Goal: Task Accomplishment & Management: Manage account settings

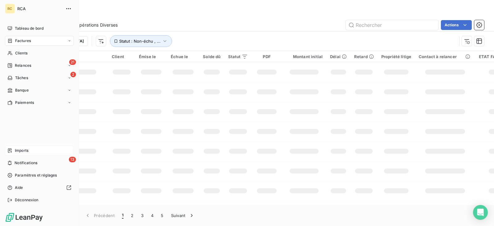
click at [23, 153] on div "Imports" at bounding box center [39, 150] width 69 height 10
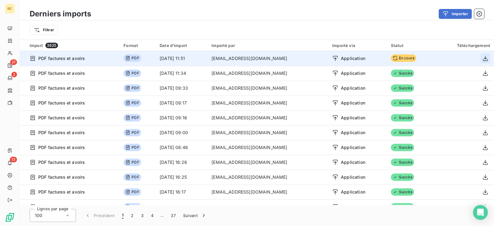
click at [484, 58] on icon "button" at bounding box center [485, 58] width 6 height 6
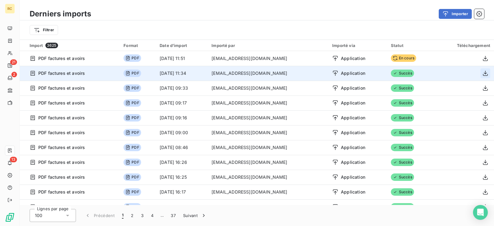
click at [484, 69] on button "button" at bounding box center [485, 73] width 10 height 10
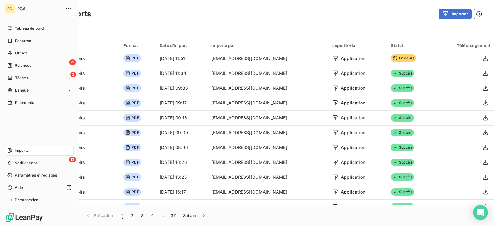
click at [28, 148] on span "Imports" at bounding box center [22, 150] width 14 height 6
click at [21, 147] on div "Imports" at bounding box center [39, 150] width 69 height 10
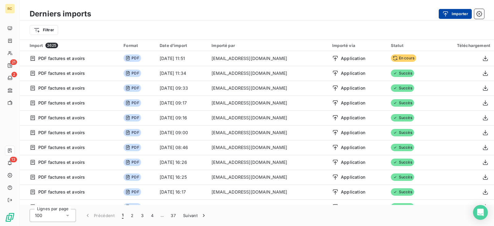
click at [452, 12] on button "Importer" at bounding box center [454, 14] width 33 height 10
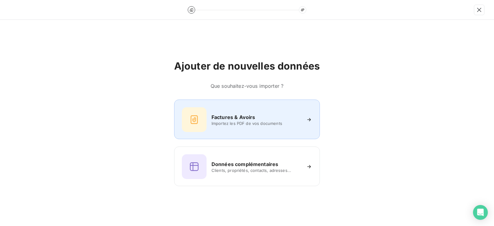
click at [236, 119] on h6 "Factures & Avoirs" at bounding box center [233, 116] width 44 height 7
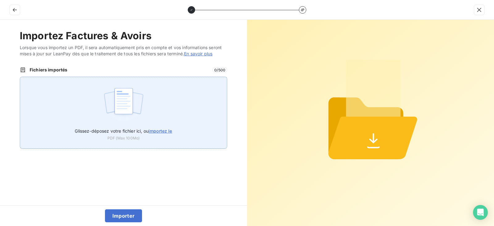
click at [164, 131] on span "importez le" at bounding box center [160, 130] width 24 height 5
click at [20, 77] on input "Glissez-déposez votre fichier ici, ou importez le" at bounding box center [20, 77] width 0 height 0
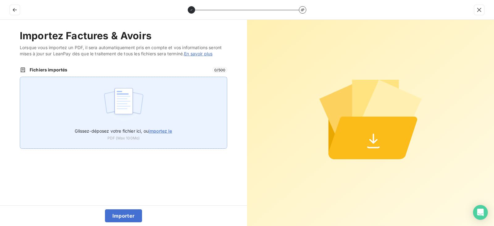
type input "C:\fakepath\FACTURE VENTE CITOREN JUMPY FV-173-EV (1).pdf"
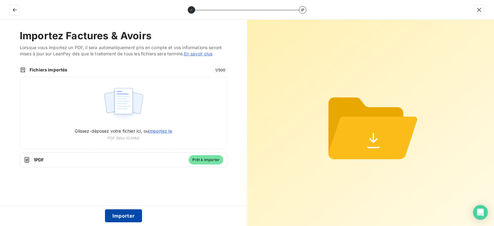
click at [127, 212] on button "Importer" at bounding box center [123, 215] width 37 height 13
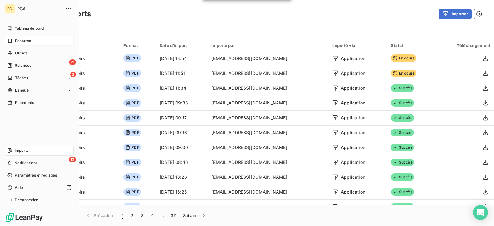
click at [28, 38] on span "Factures" at bounding box center [23, 41] width 16 height 6
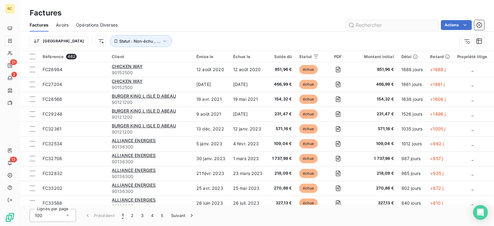
click at [407, 24] on input "text" at bounding box center [392, 25] width 93 height 10
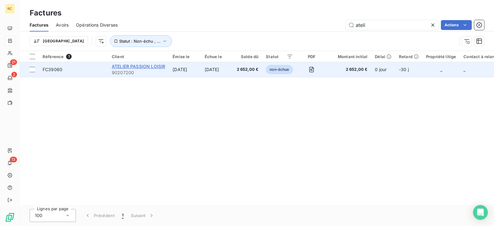
type input "ateli"
click at [154, 68] on span "ATELIER PASSION LOISIR" at bounding box center [138, 66] width 53 height 5
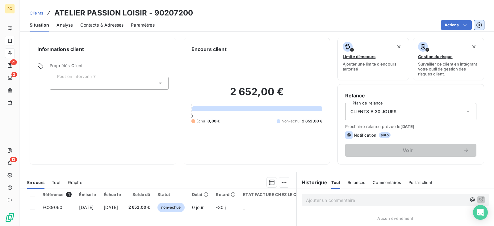
click at [479, 25] on icon "button" at bounding box center [479, 25] width 2 height 2
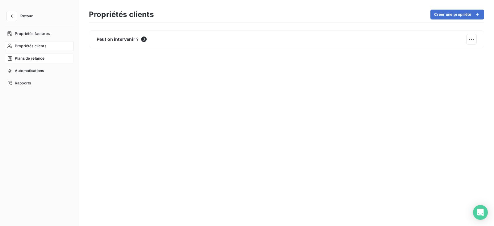
click at [29, 59] on span "Plans de relance" at bounding box center [30, 59] width 30 height 6
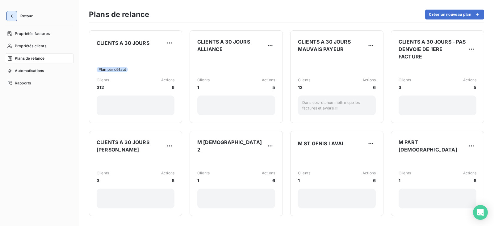
click at [10, 13] on icon "button" at bounding box center [12, 16] width 6 height 6
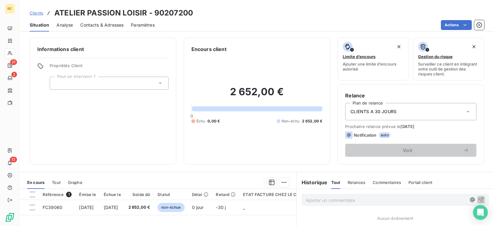
click at [379, 115] on div "CLIENTS A 30 JOURS" at bounding box center [410, 111] width 131 height 17
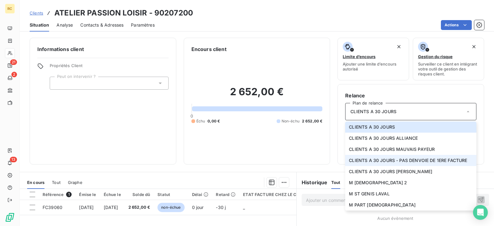
click at [417, 160] on span "CLIENTS A 30 JOURS - PAS DENVOIE DE 1ERE FACTURE" at bounding box center [408, 160] width 118 height 6
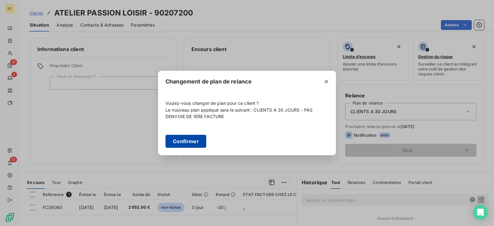
click at [180, 141] on button "Confirmer" at bounding box center [185, 141] width 41 height 13
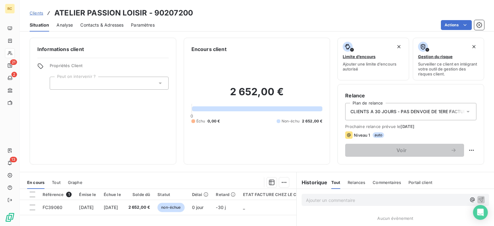
click at [133, 128] on div "Informations client Propriétés Client Peut on intervenir ?" at bounding box center [103, 101] width 147 height 126
